Goal: Navigation & Orientation: Find specific page/section

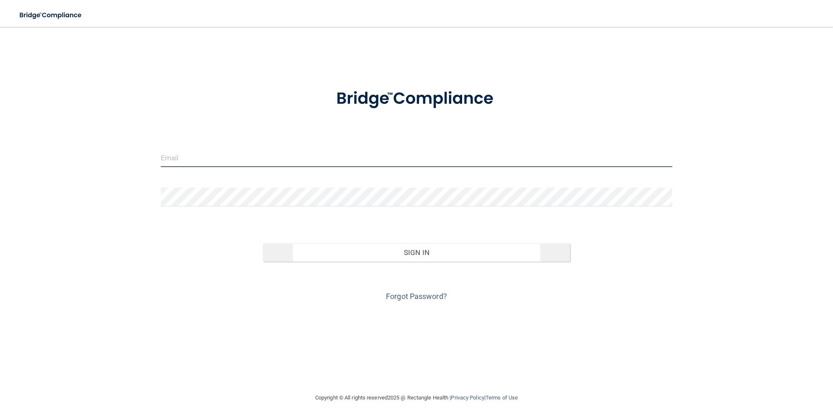
type input "[EMAIL_ADDRESS][DOMAIN_NAME]"
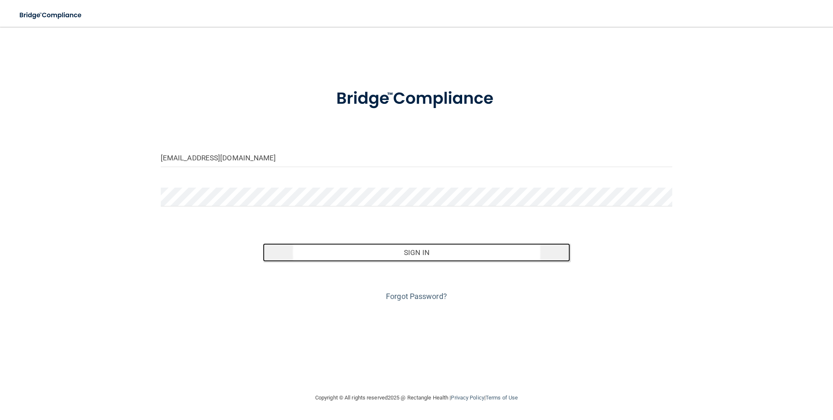
click at [424, 249] on button "Sign In" at bounding box center [416, 252] width 307 height 18
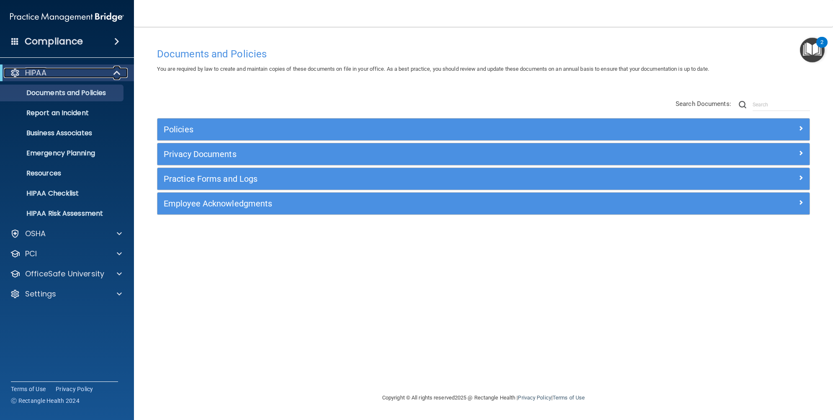
click at [116, 76] on span at bounding box center [117, 73] width 7 height 10
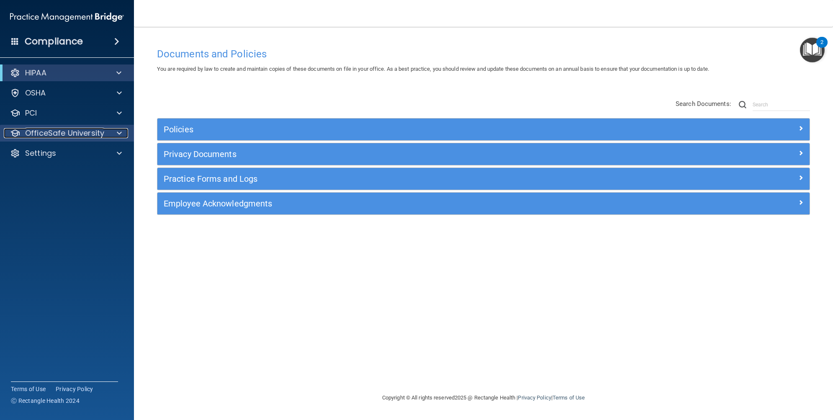
click at [118, 135] on span at bounding box center [119, 133] width 5 height 10
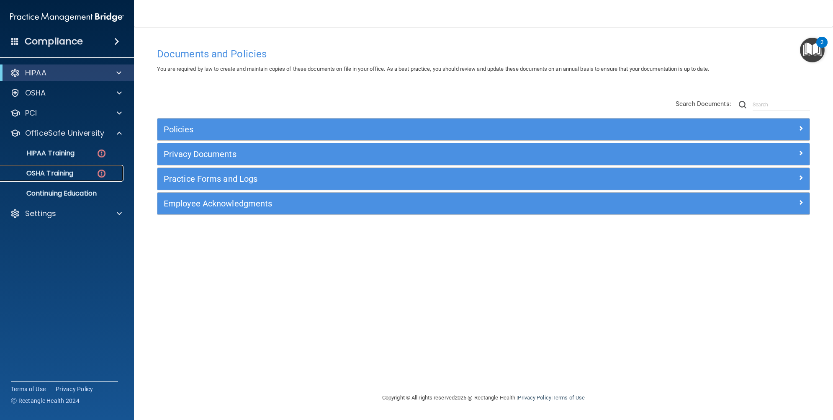
click at [55, 170] on p "OSHA Training" at bounding box center [39, 173] width 68 height 8
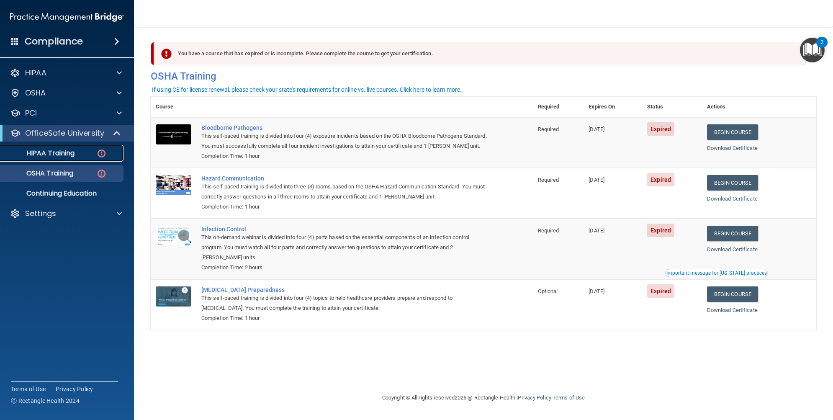
click at [63, 154] on p "HIPAA Training" at bounding box center [39, 153] width 69 height 8
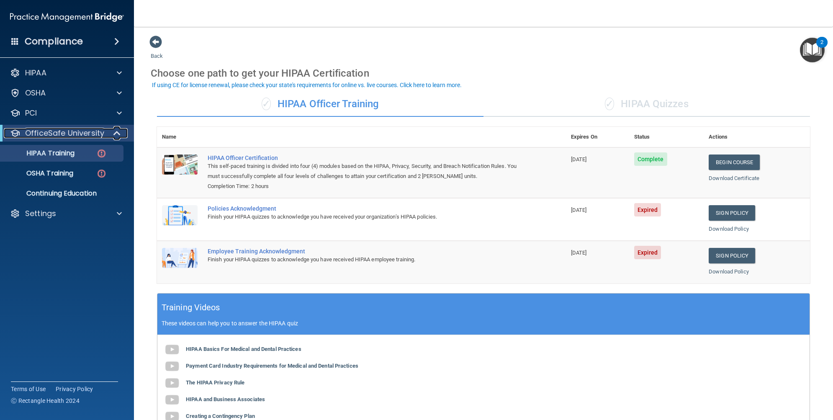
click at [111, 136] on div at bounding box center [117, 133] width 21 height 10
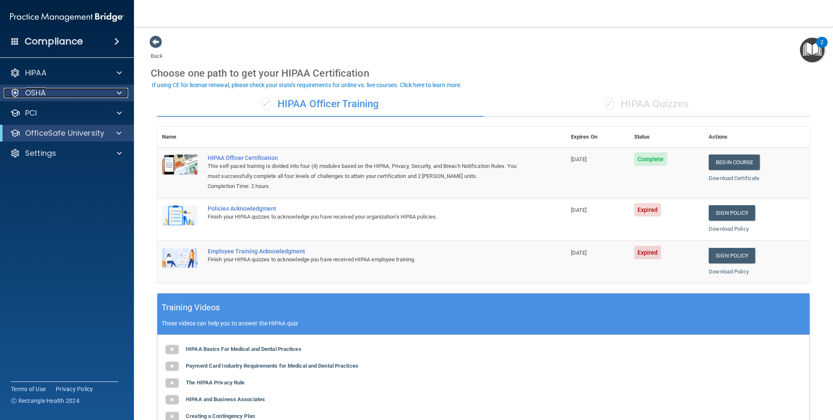
click at [119, 93] on span at bounding box center [119, 93] width 5 height 10
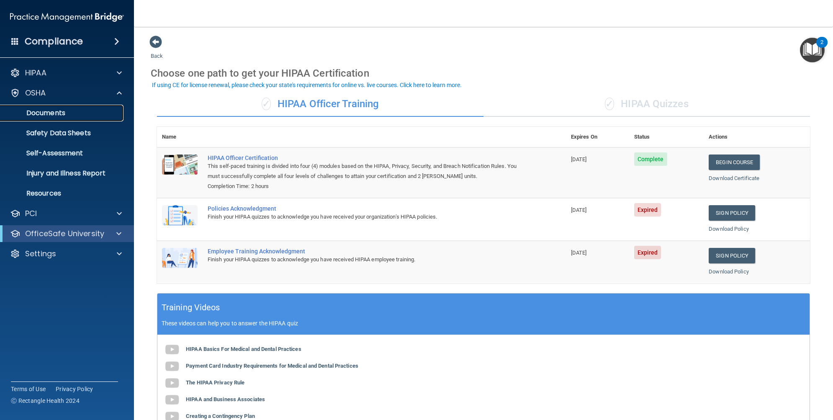
click at [76, 111] on p "Documents" at bounding box center [62, 113] width 114 height 8
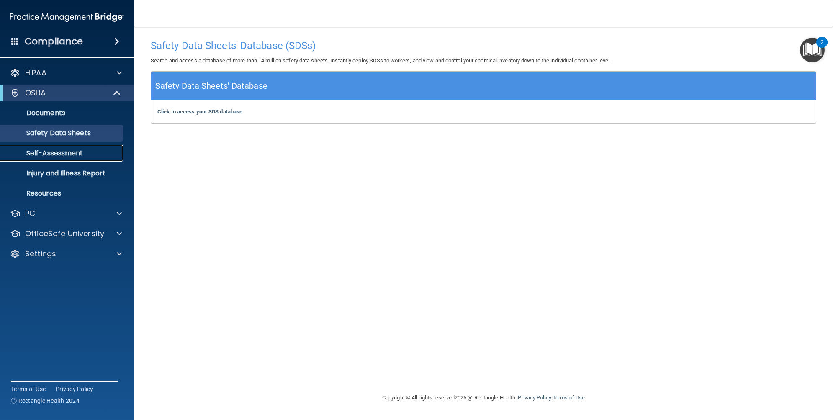
click at [65, 153] on p "Self-Assessment" at bounding box center [62, 153] width 114 height 8
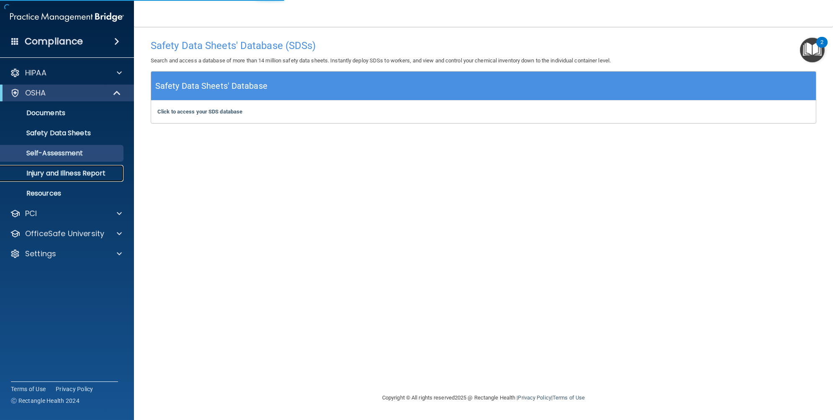
click at [73, 171] on p "Injury and Illness Report" at bounding box center [62, 173] width 114 height 8
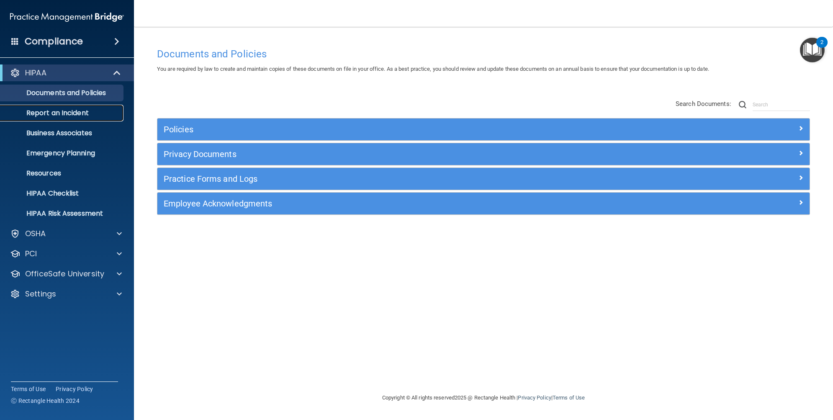
click at [78, 114] on p "Report an Incident" at bounding box center [62, 113] width 114 height 8
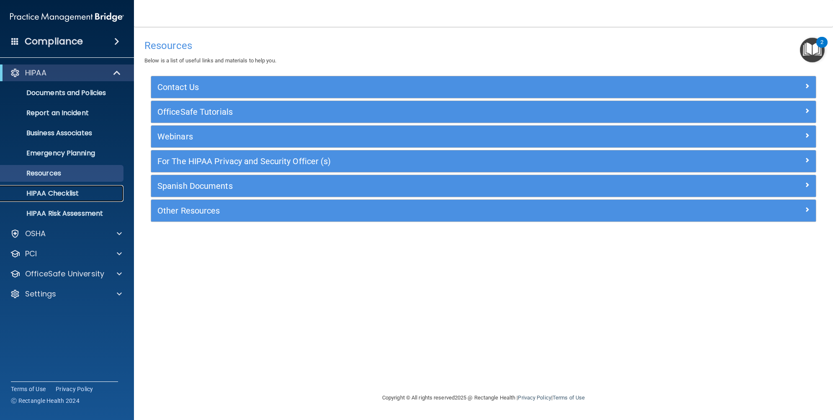
click at [69, 193] on p "HIPAA Checklist" at bounding box center [62, 193] width 114 height 8
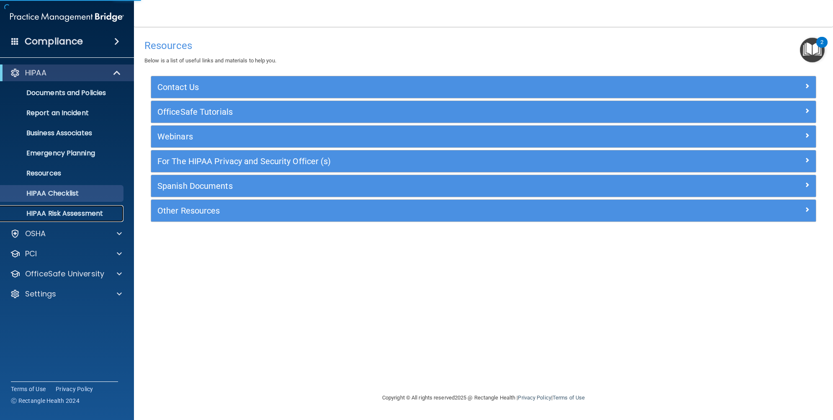
click at [85, 213] on p "HIPAA Risk Assessment" at bounding box center [62, 213] width 114 height 8
